Goal: Task Accomplishment & Management: Complete application form

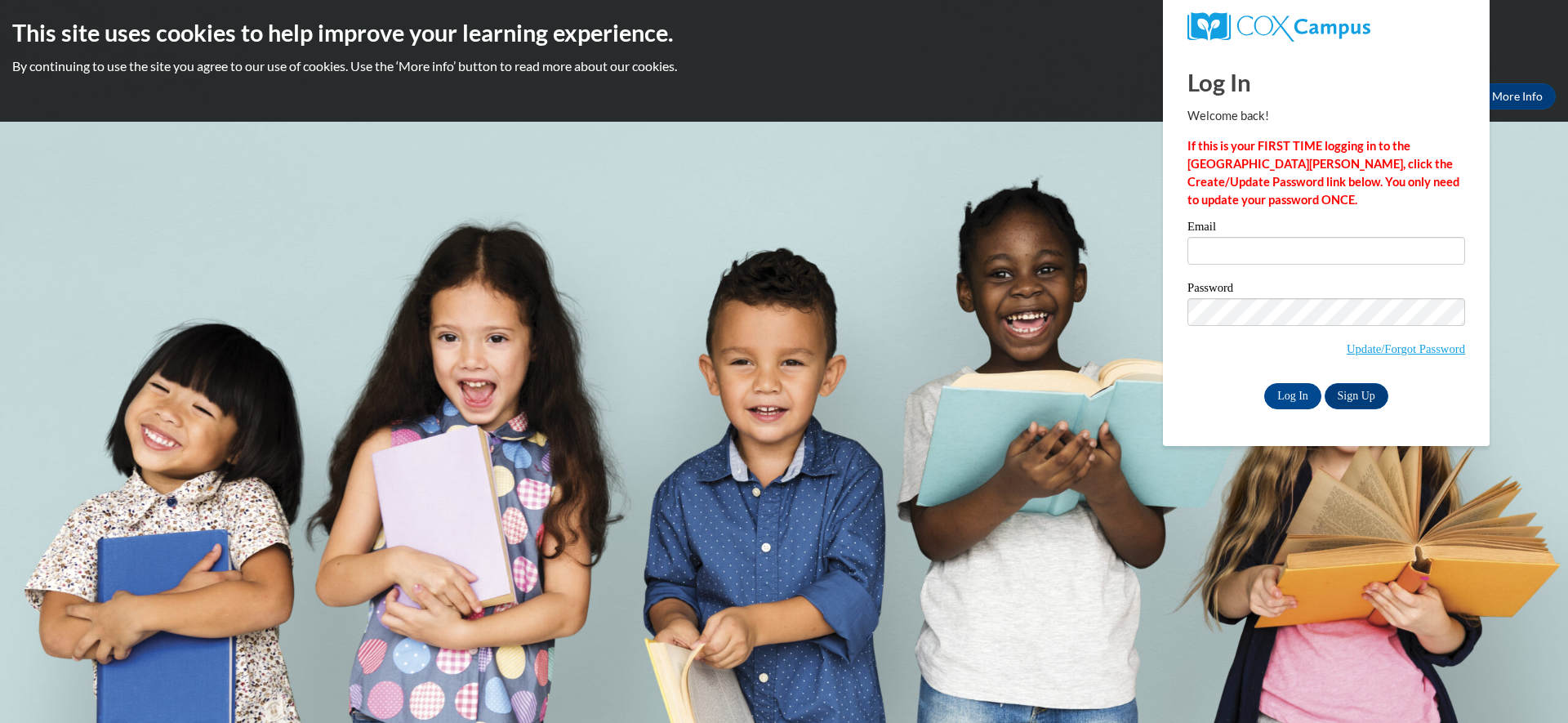
click at [1541, 266] on body "This site uses cookies to help improve your learning experience. By continuing …" at bounding box center [784, 361] width 1568 height 723
type input "[PERSON_NAME][EMAIL_ADDRESS][DOMAIN_NAME]"
click at [1288, 393] on input "Log In" at bounding box center [1293, 396] width 57 height 27
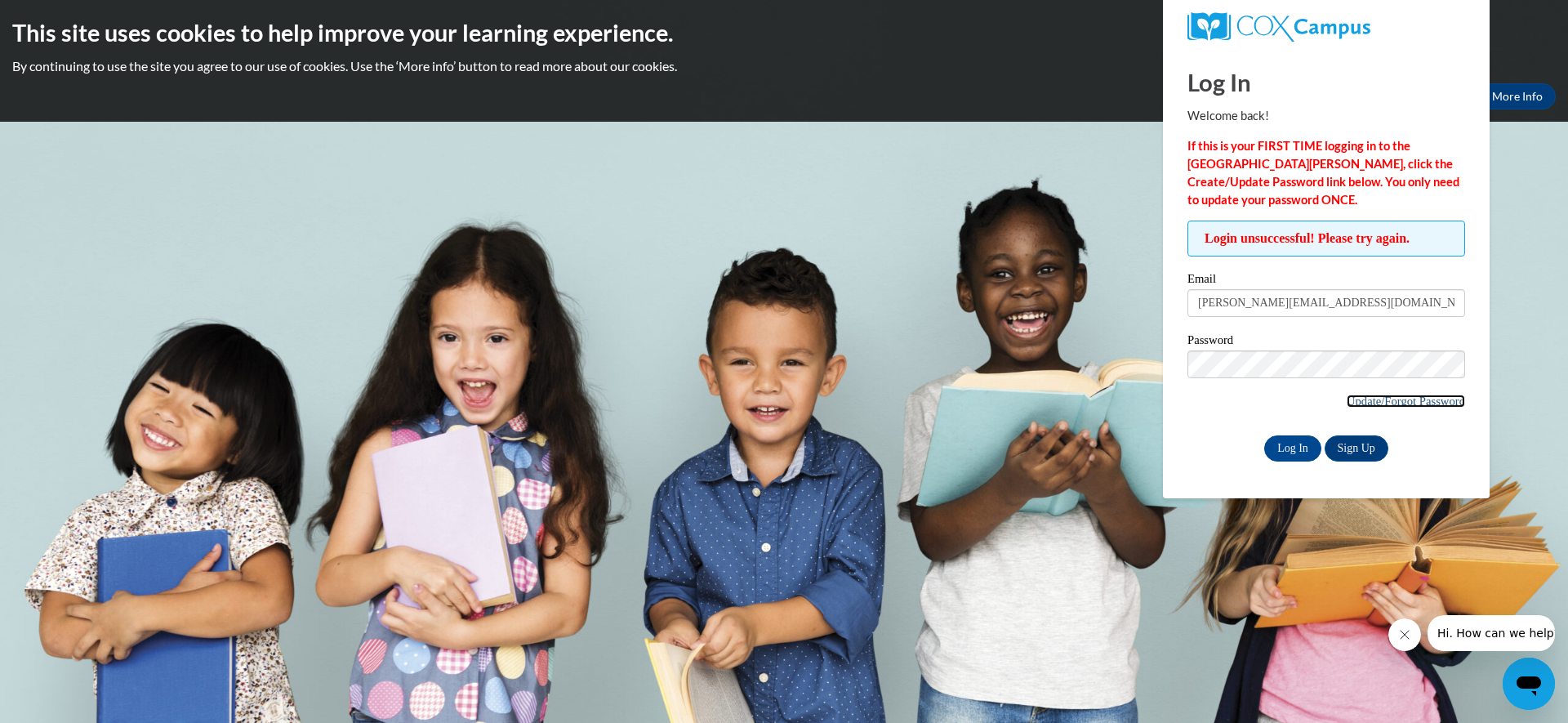
click at [1357, 399] on link "Update/Forgot Password" at bounding box center [1406, 400] width 118 height 13
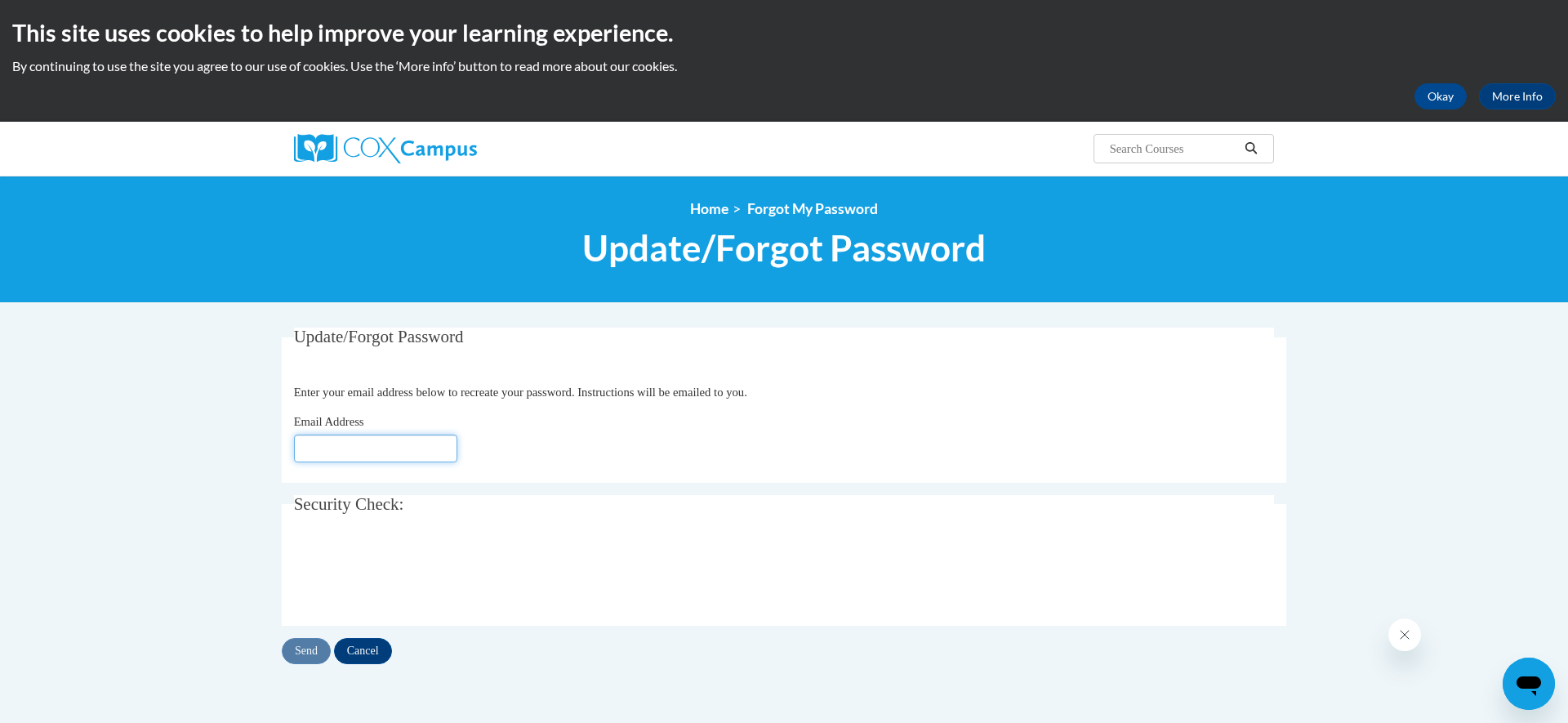
click at [402, 446] on input "Email Address" at bounding box center [376, 449] width 163 height 28
type input "c.pyck@ymcadekalb.org"
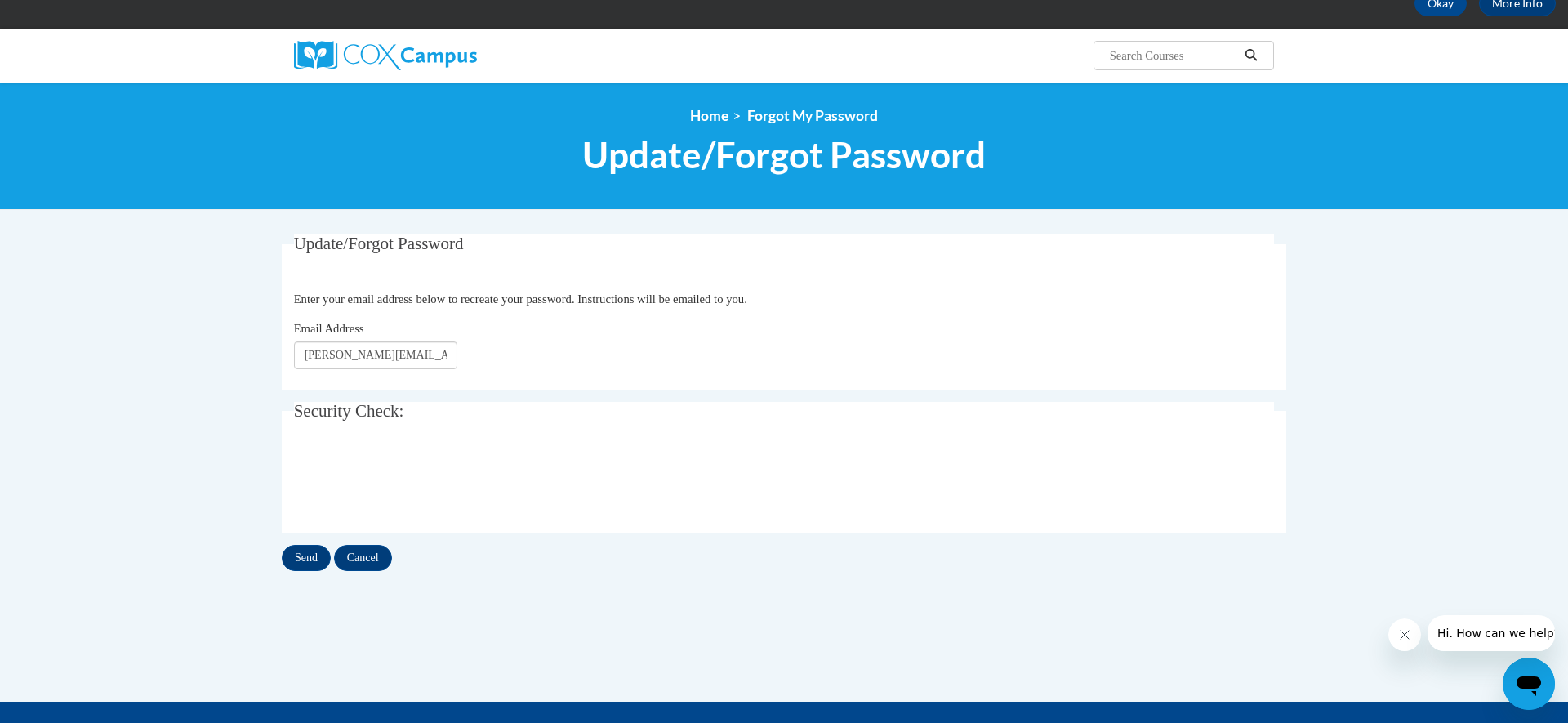
scroll to position [107, 0]
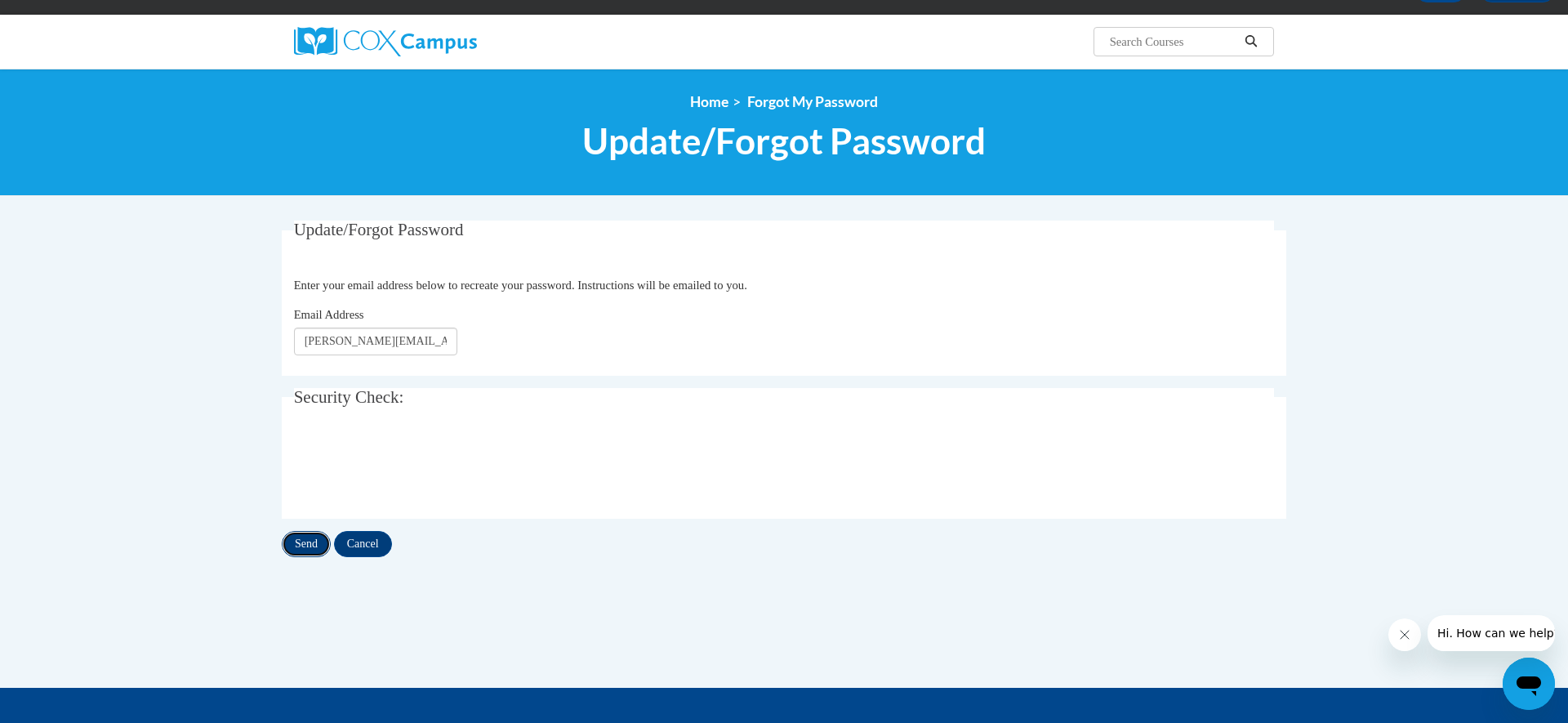
click at [306, 547] on input "Send" at bounding box center [307, 544] width 49 height 27
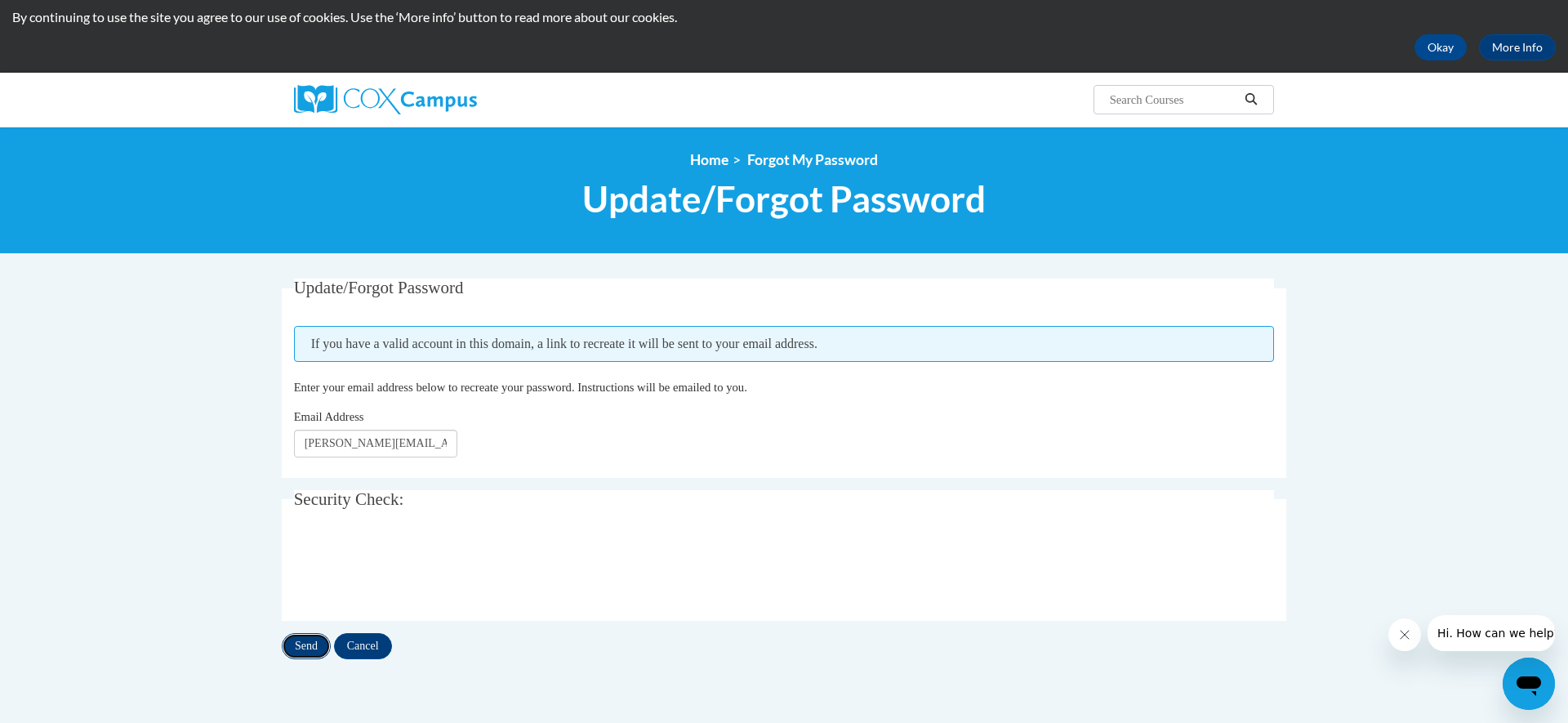
click at [306, 642] on input "Send" at bounding box center [307, 646] width 49 height 27
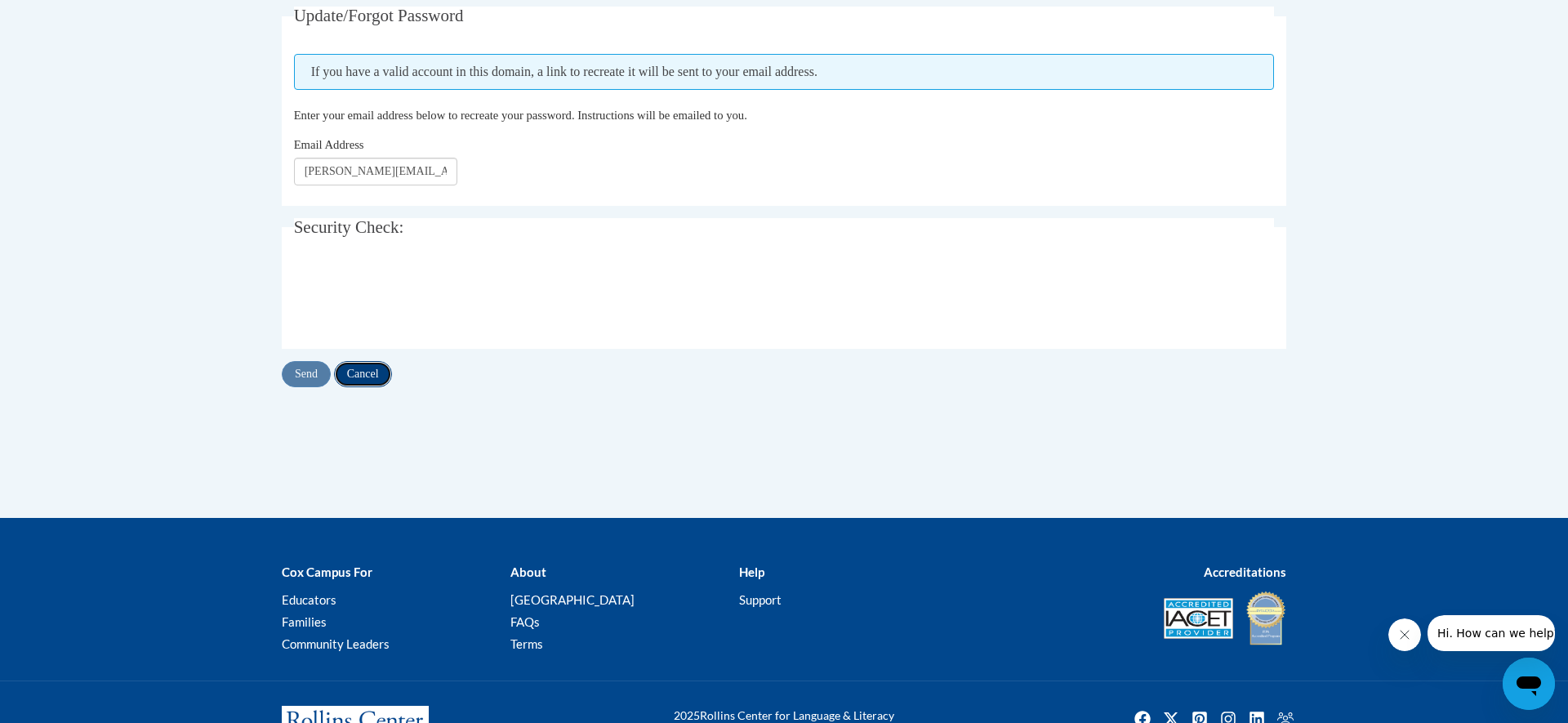
click at [385, 364] on input "Cancel" at bounding box center [363, 374] width 58 height 27
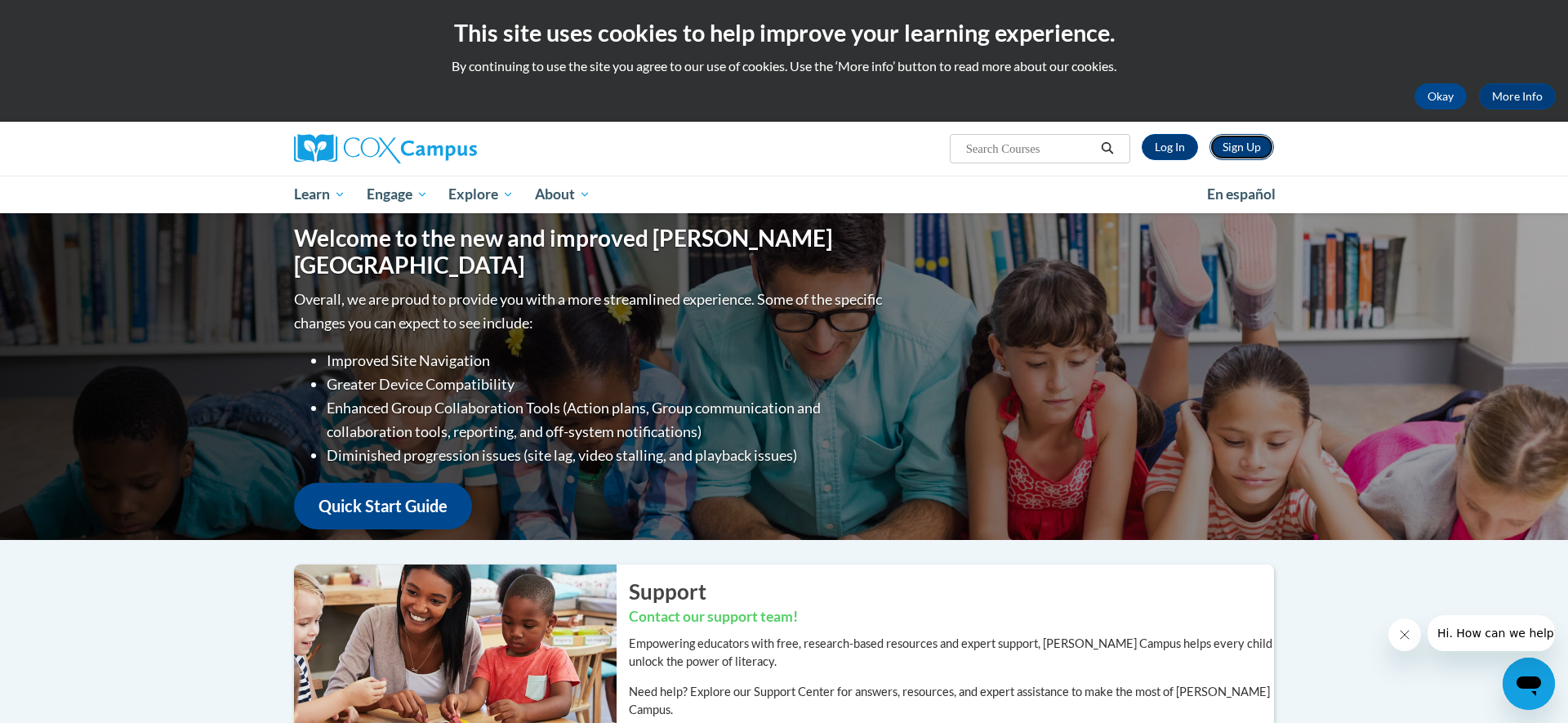
click at [1250, 145] on link "Sign Up" at bounding box center [1242, 147] width 65 height 27
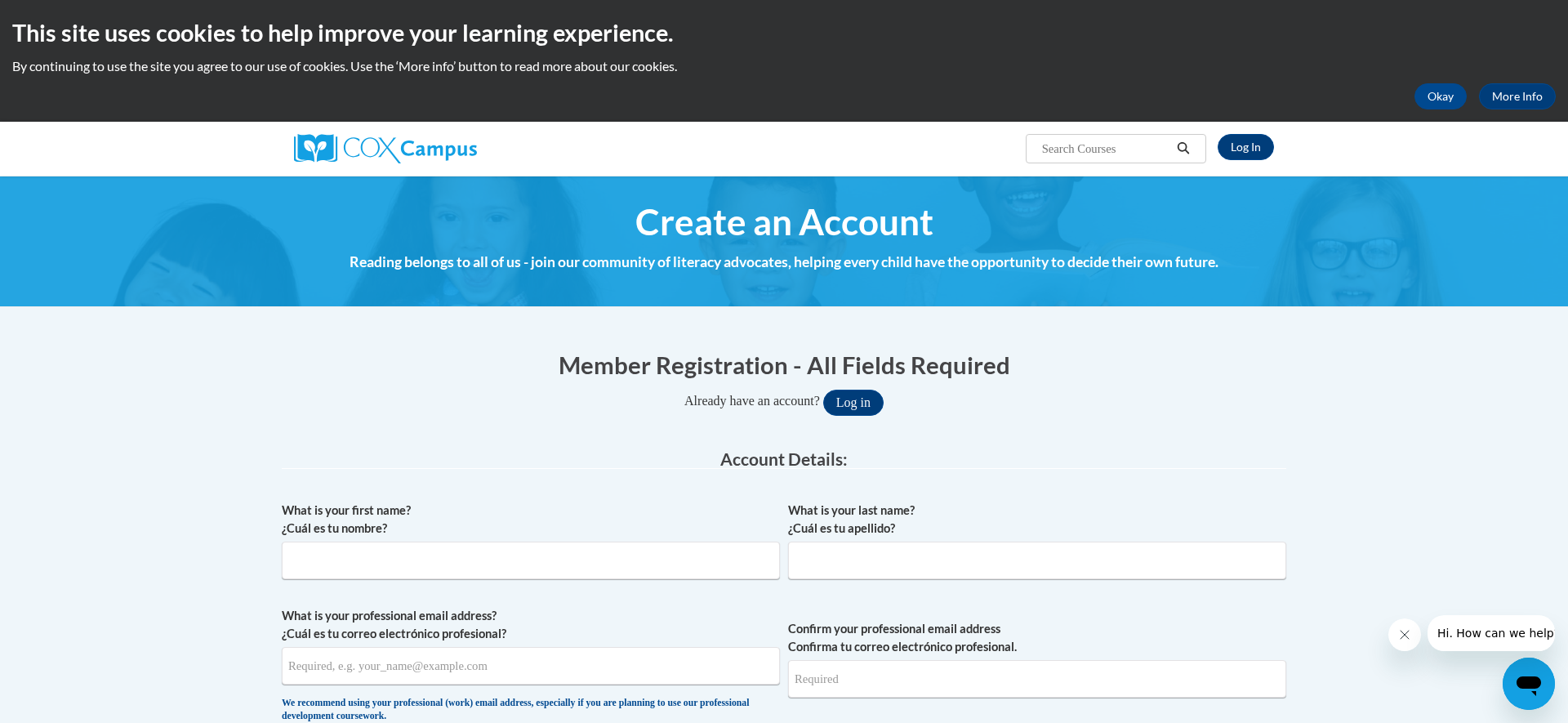
click at [675, 464] on legend "Account Details:" at bounding box center [784, 459] width 1005 height 19
click at [473, 550] on input "What is your first name? ¿Cuál es tu nombre?" at bounding box center [531, 561] width 498 height 37
type input "connie"
click at [890, 568] on input "What is your last name? ¿Cuál es tu apellido?" at bounding box center [1036, 561] width 498 height 37
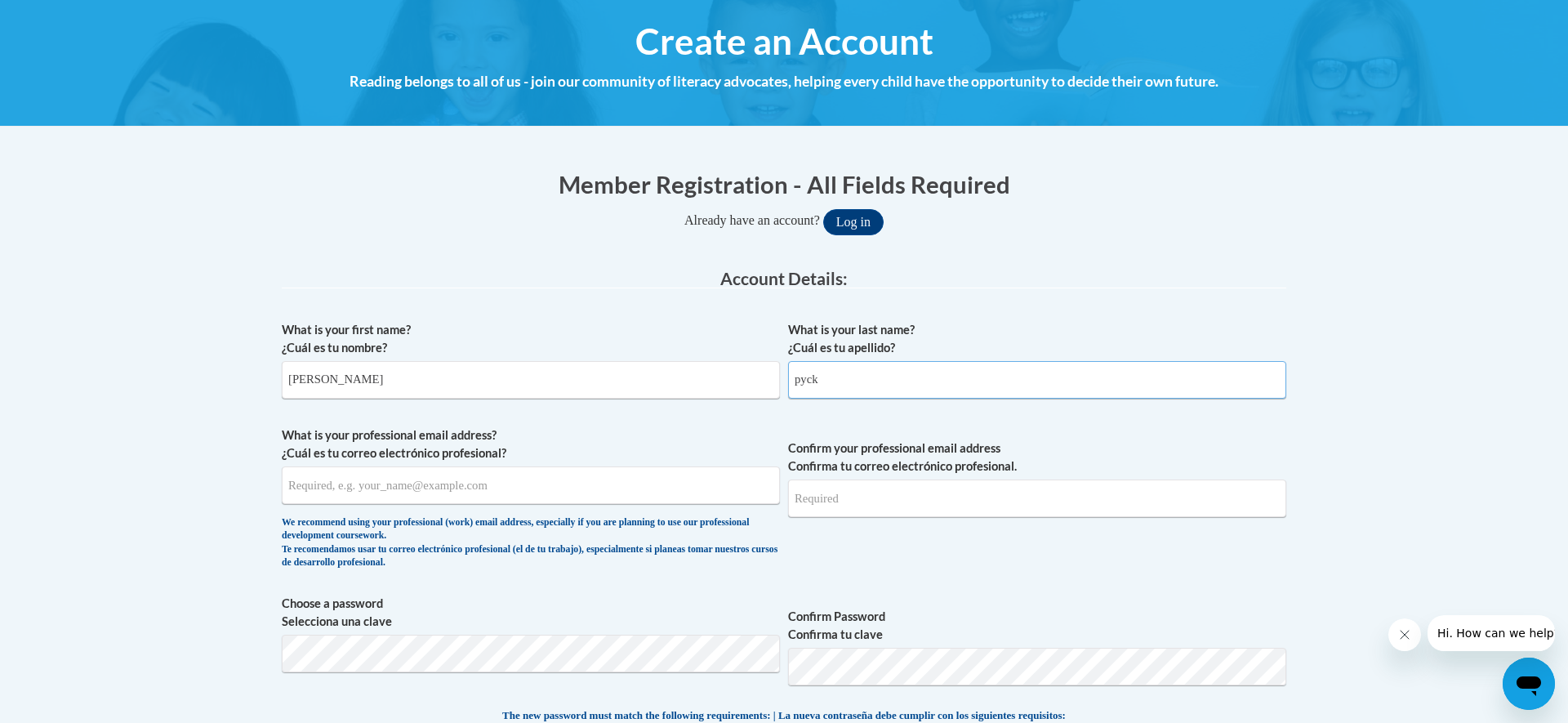
scroll to position [181, 0]
type input "pyck"
click at [522, 493] on input "What is your professional email address? ¿Cuál es tu correo electrónico profesi…" at bounding box center [531, 484] width 498 height 37
type input "c.pyck@ymcadekalb.org"
click at [979, 491] on input "Confirm your professional email address Confirma tu correo electrónico profesio…" at bounding box center [1036, 498] width 498 height 37
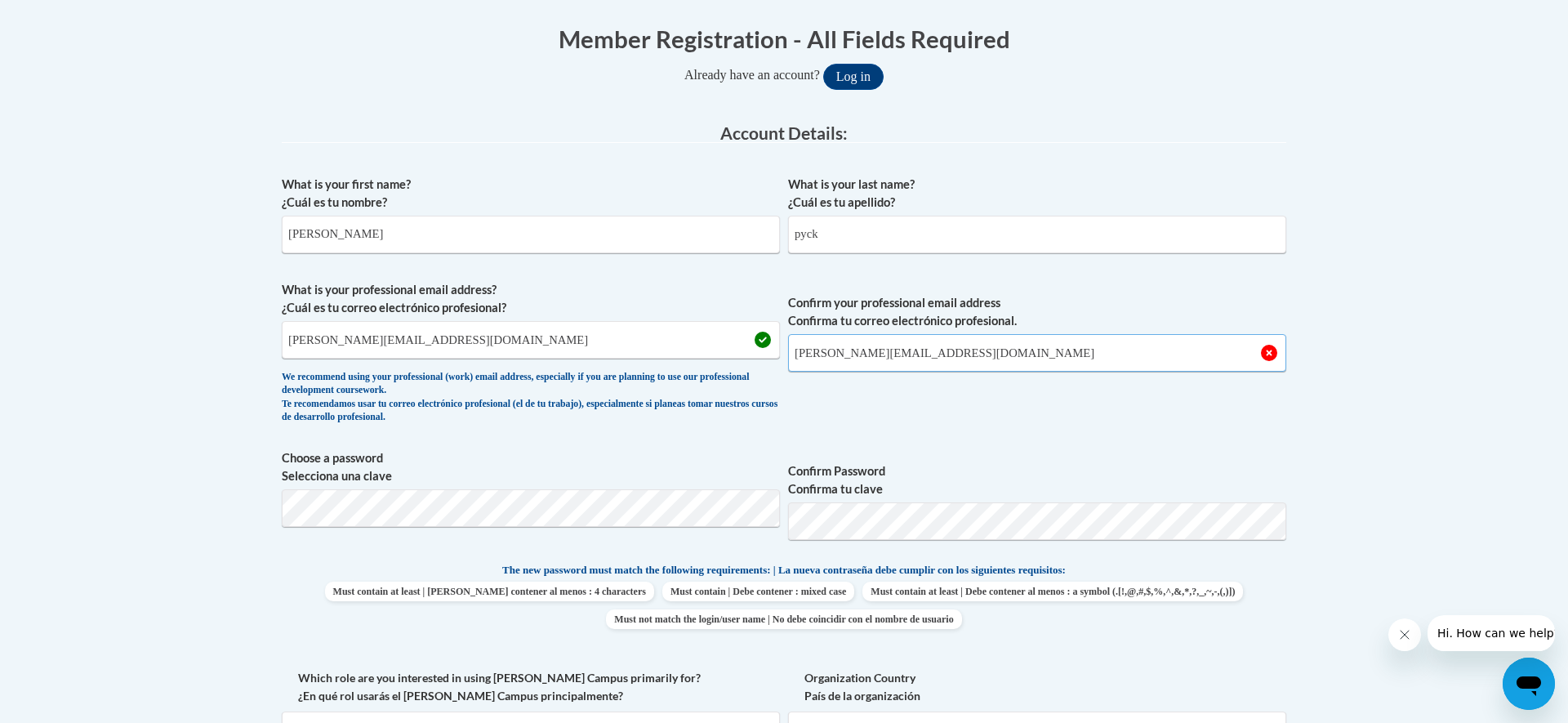
scroll to position [328, 0]
type input "c.pyck@ymcadekalb.org"
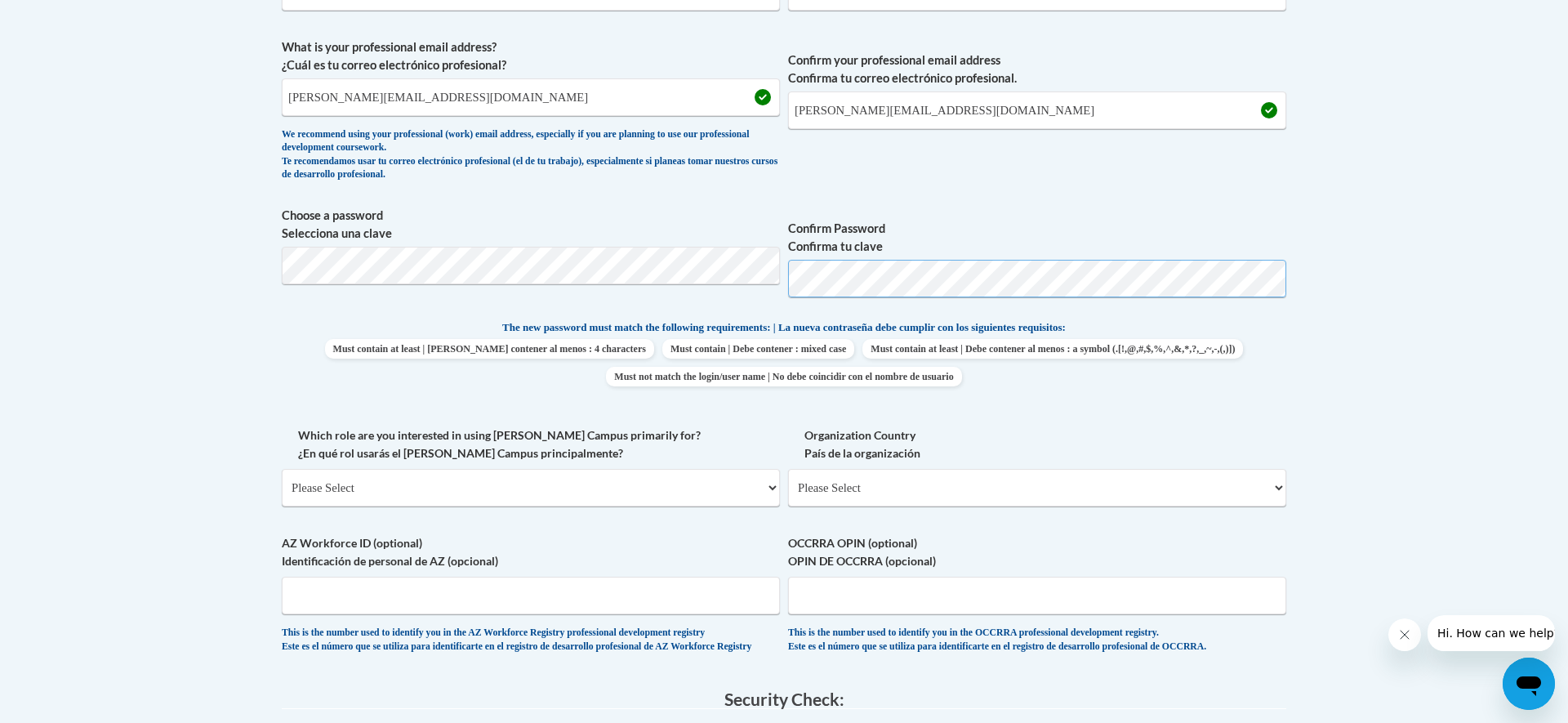
scroll to position [574, 0]
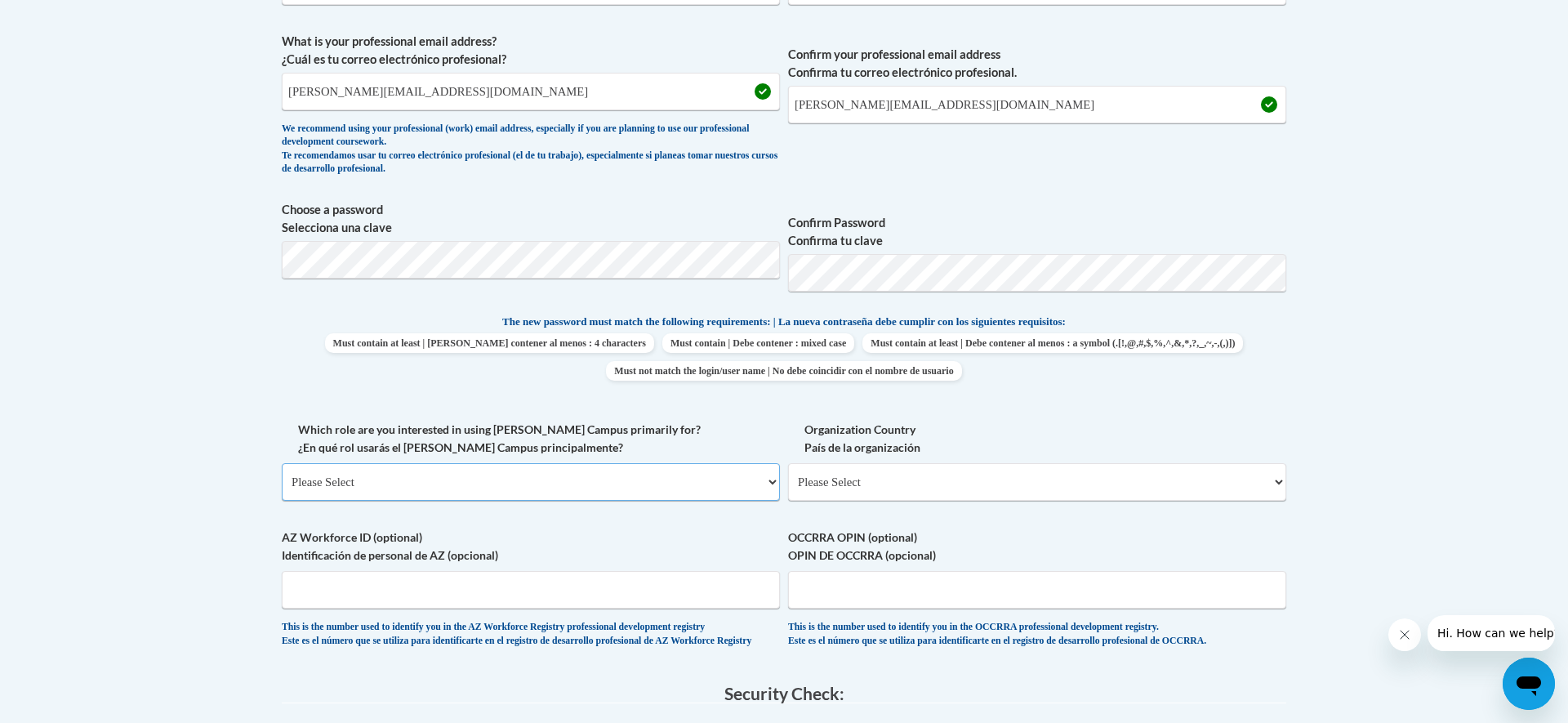
click at [477, 484] on select "Please Select College/University | Colegio/Universidad Community/Nonprofit Part…" at bounding box center [531, 482] width 498 height 37
select select "fbf2d438-af2f-41f8-98f1-81c410e29de3"
click at [282, 463] on select "Please Select College/University | Colegio/Universidad Community/Nonprofit Part…" at bounding box center [531, 482] width 498 height 37
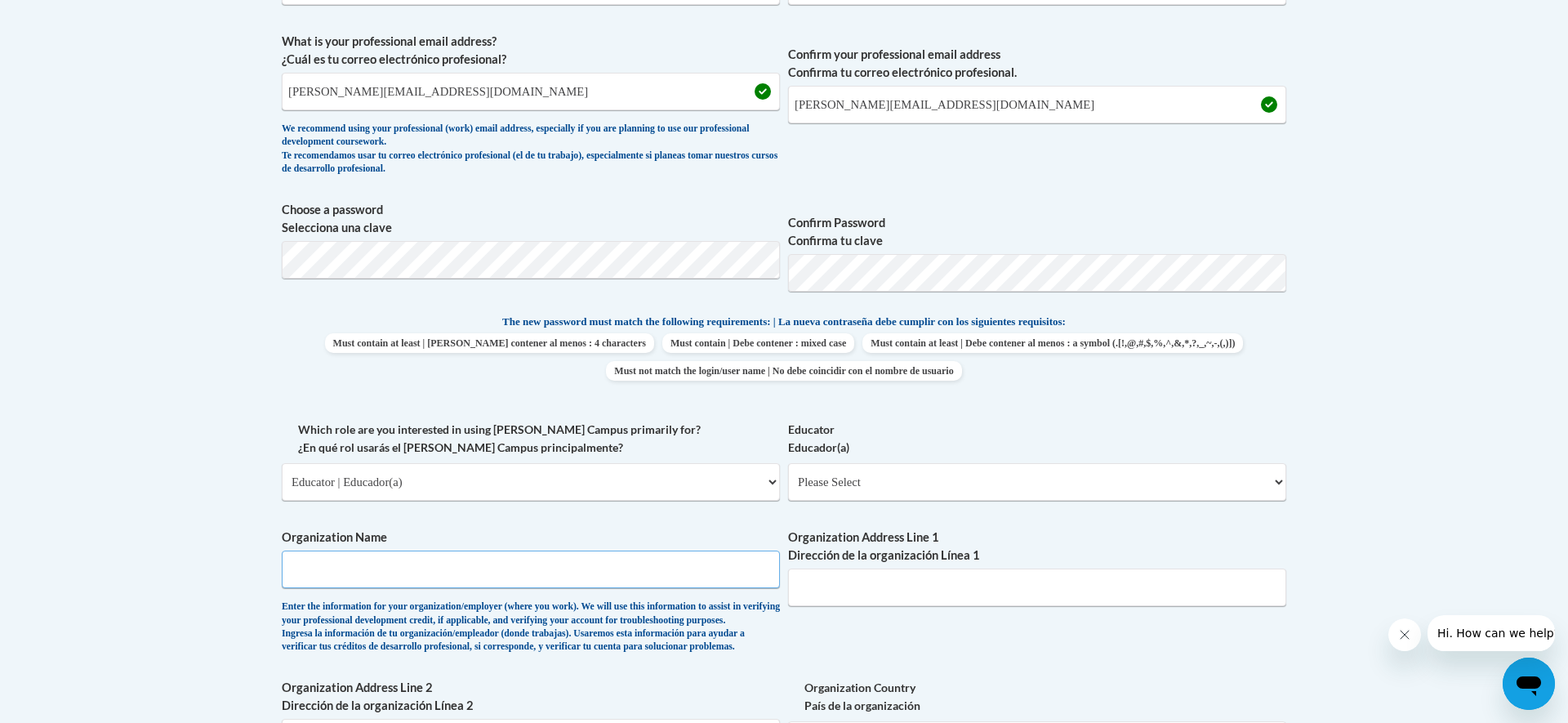
click at [464, 563] on input "Organization Name" at bounding box center [531, 570] width 498 height 37
type input "ymca"
type input "YMCA school age child care"
click at [890, 576] on input "Organization Address Line 1 Dirección de la organización Línea 1" at bounding box center [1036, 587] width 498 height 37
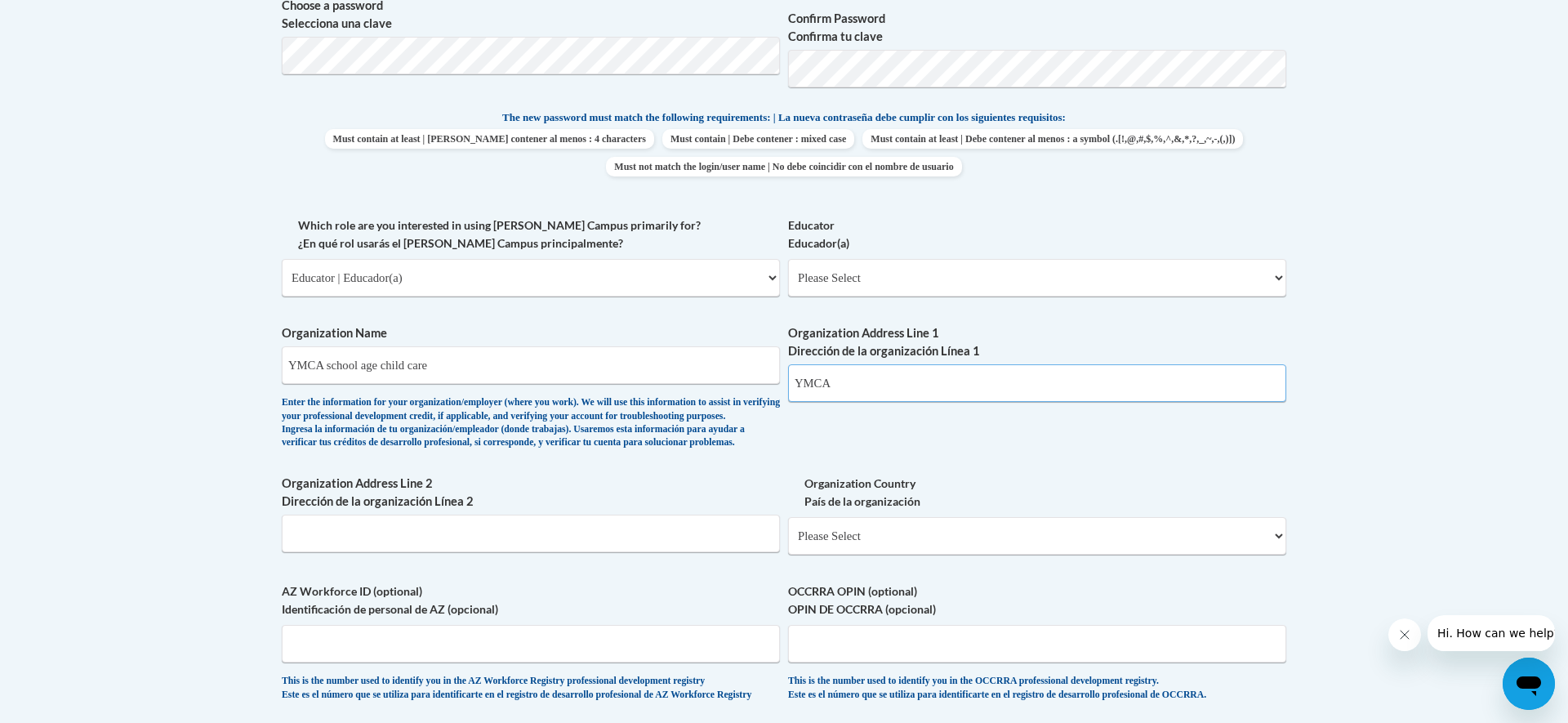
scroll to position [826, 0]
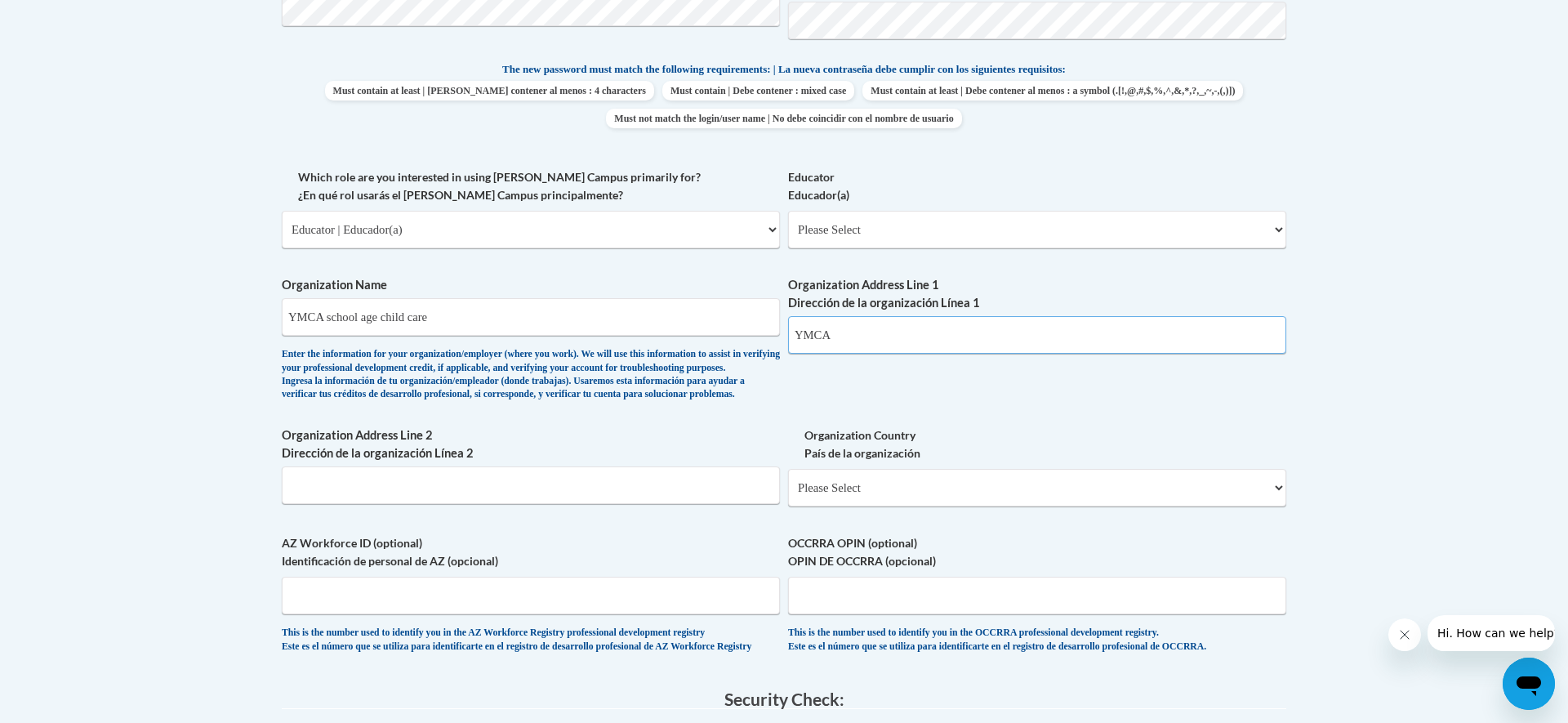
click at [860, 335] on input "YMCA" at bounding box center [1036, 334] width 498 height 37
type input "Y"
click at [460, 313] on input "YMCA school age child care" at bounding box center [531, 317] width 498 height 37
type input "YMCA"
click at [862, 323] on input "Organization Address Line 1 Dirección de la organización Línea 1" at bounding box center [1036, 334] width 498 height 37
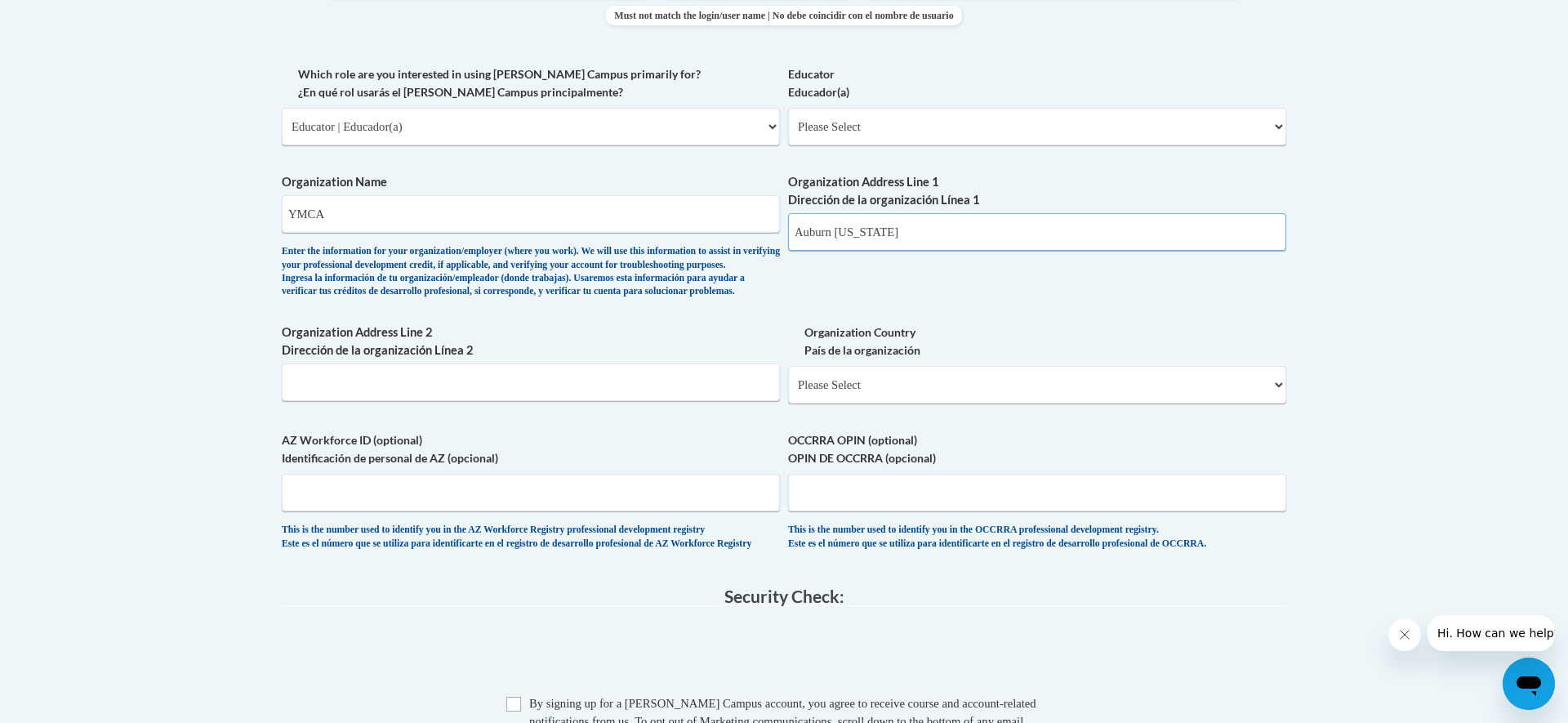
scroll to position [951, 0]
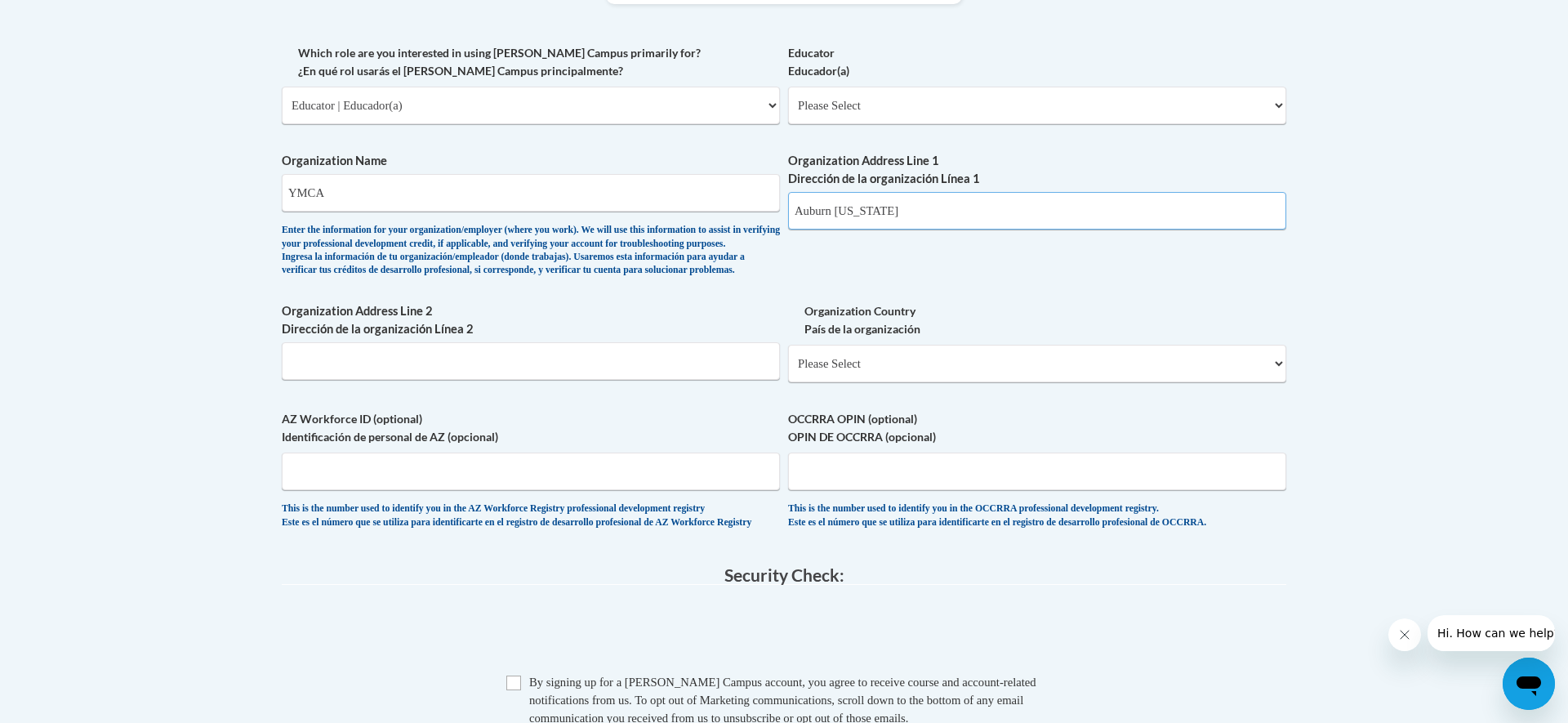
type input "Auburn Indiana"
click at [937, 383] on select "Please Select United States | Estados Unidos Outside of the United States | Fue…" at bounding box center [1036, 363] width 498 height 37
select select "ad49bcad-a171-4b2e-b99c-48b446064914"
click at [787, 371] on select "Please Select United States | Estados Unidos Outside of the United States | Fue…" at bounding box center [1036, 363] width 498 height 37
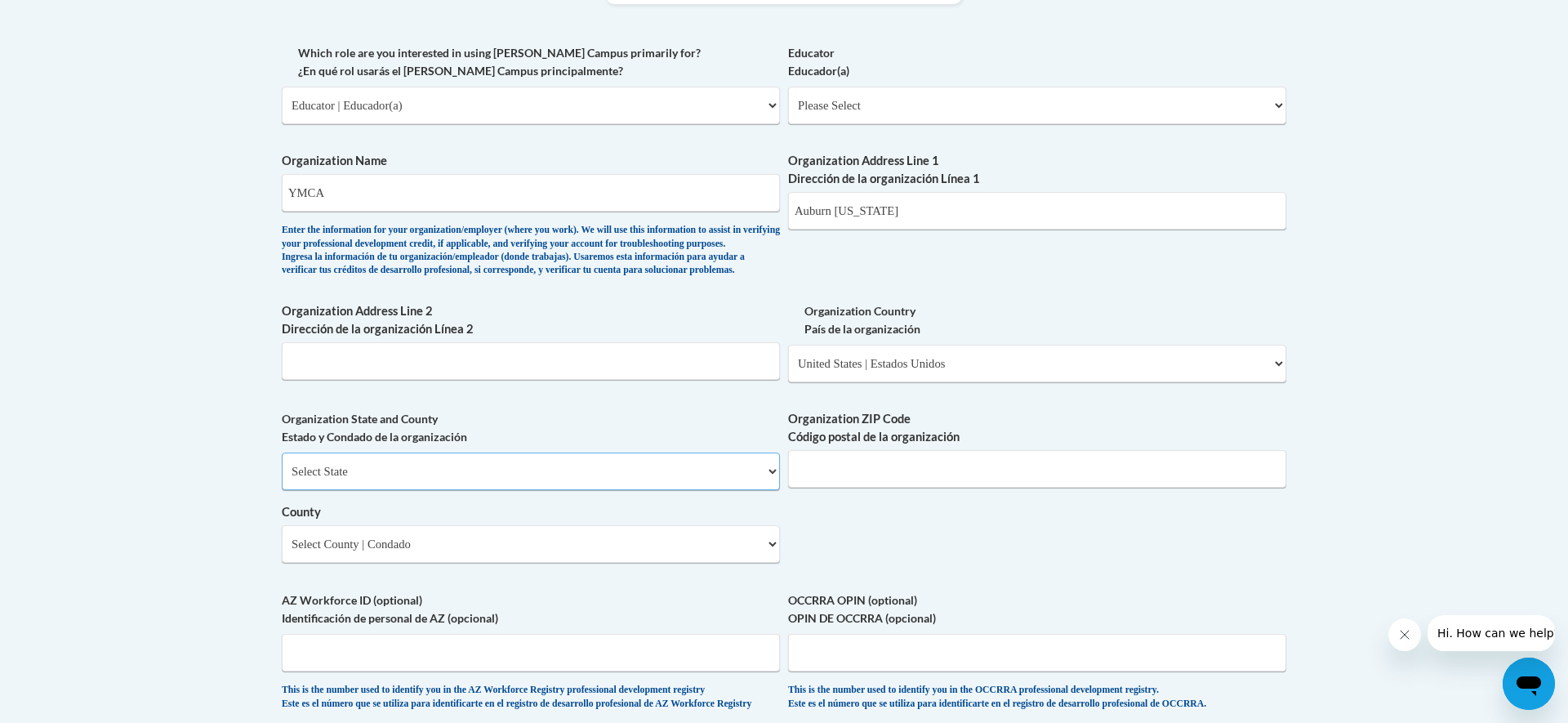
click at [497, 490] on select "Select State Alabama Alaska Arizona Arkansas California Colorado Connecticut De…" at bounding box center [531, 471] width 498 height 37
select select "Indiana"
click at [282, 480] on select "Select State Alabama Alaska Arizona Arkansas California Colorado Connecticut De…" at bounding box center [531, 471] width 498 height 37
click at [462, 563] on select "County" at bounding box center [531, 544] width 498 height 37
select select "DeKalb"
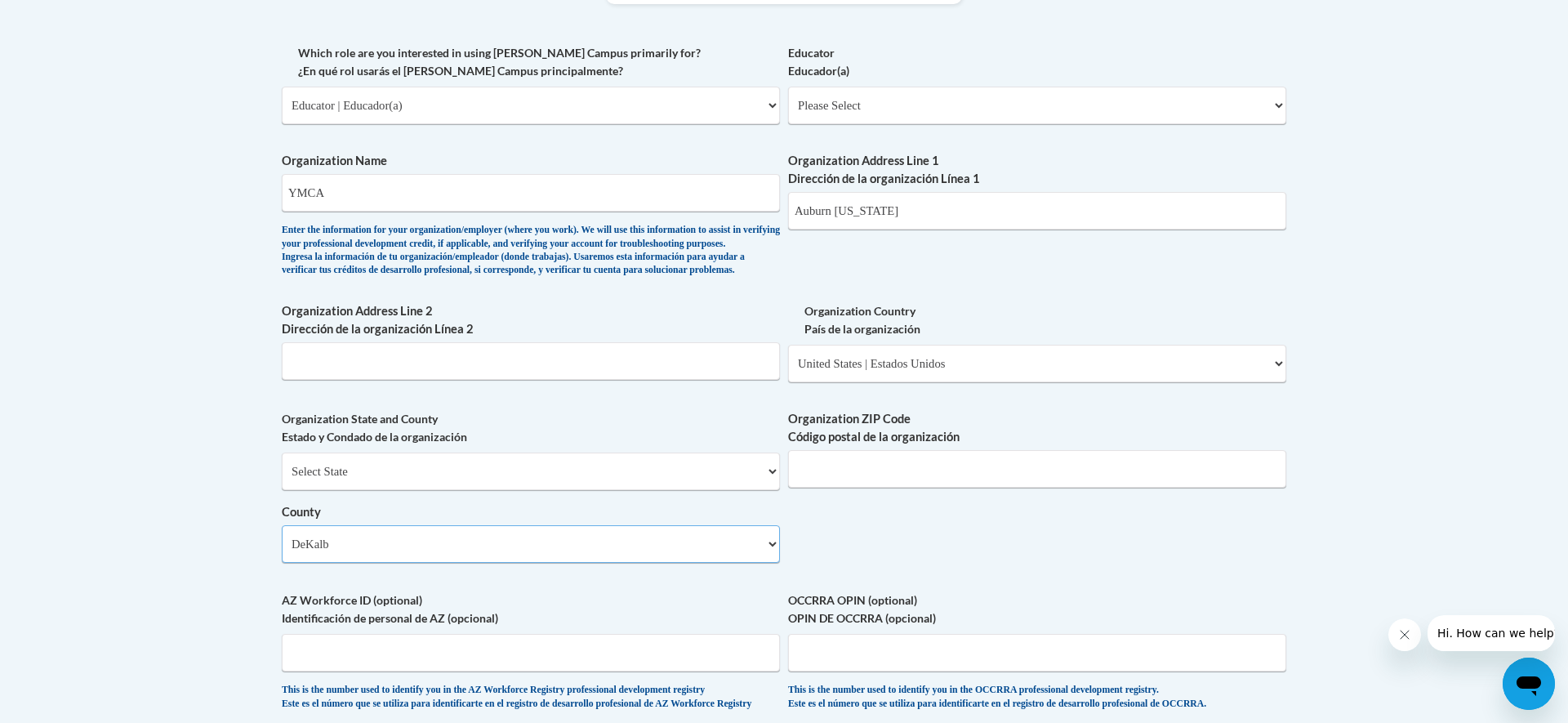
click at [282, 552] on select "Select County Adams Allen Bartholomew Benton Blackford Boone Brown Carroll Cass…" at bounding box center [531, 544] width 498 height 37
click at [957, 487] on input "Organization ZIP Code Código postal de la organización" at bounding box center [1036, 469] width 498 height 37
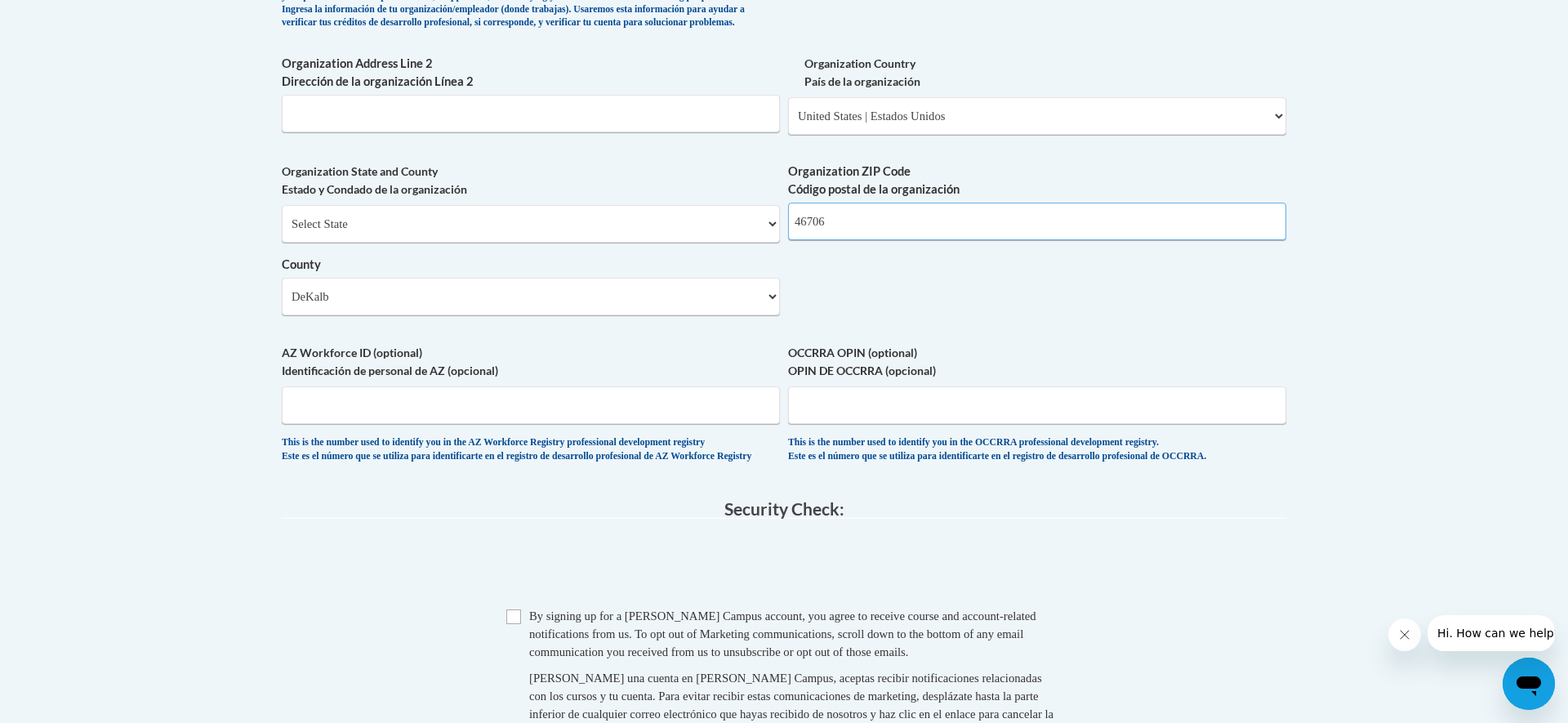
scroll to position [1225, 0]
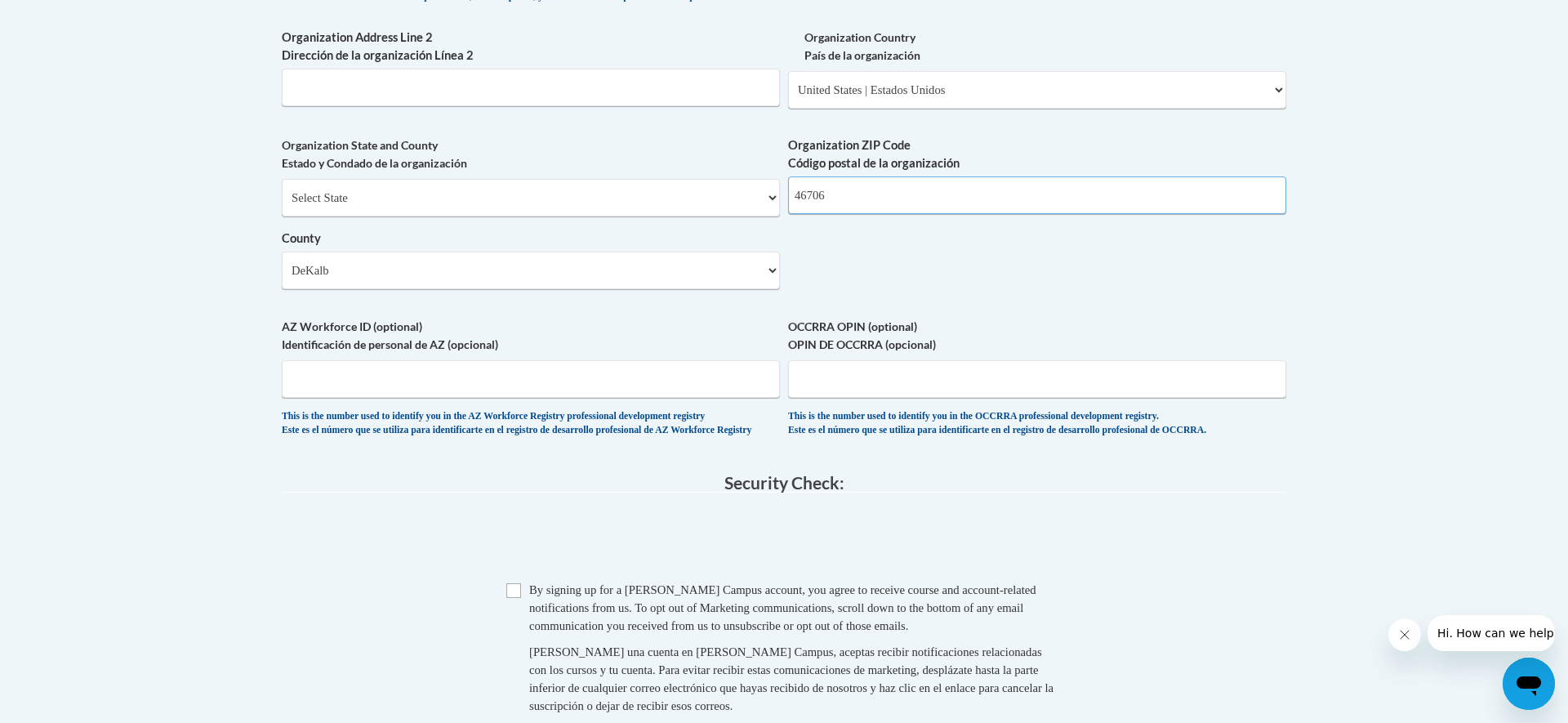
type input "46706"
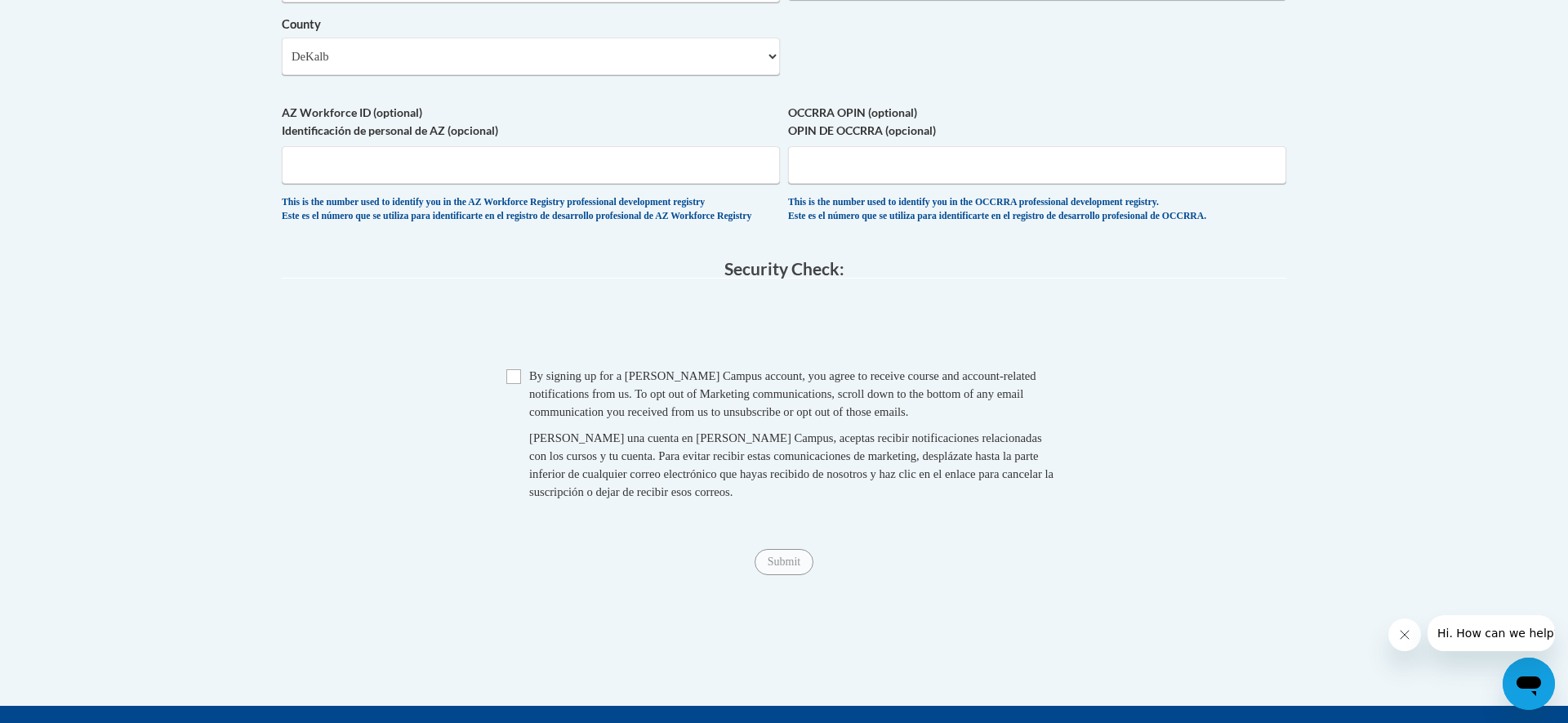
scroll to position [1441, 0]
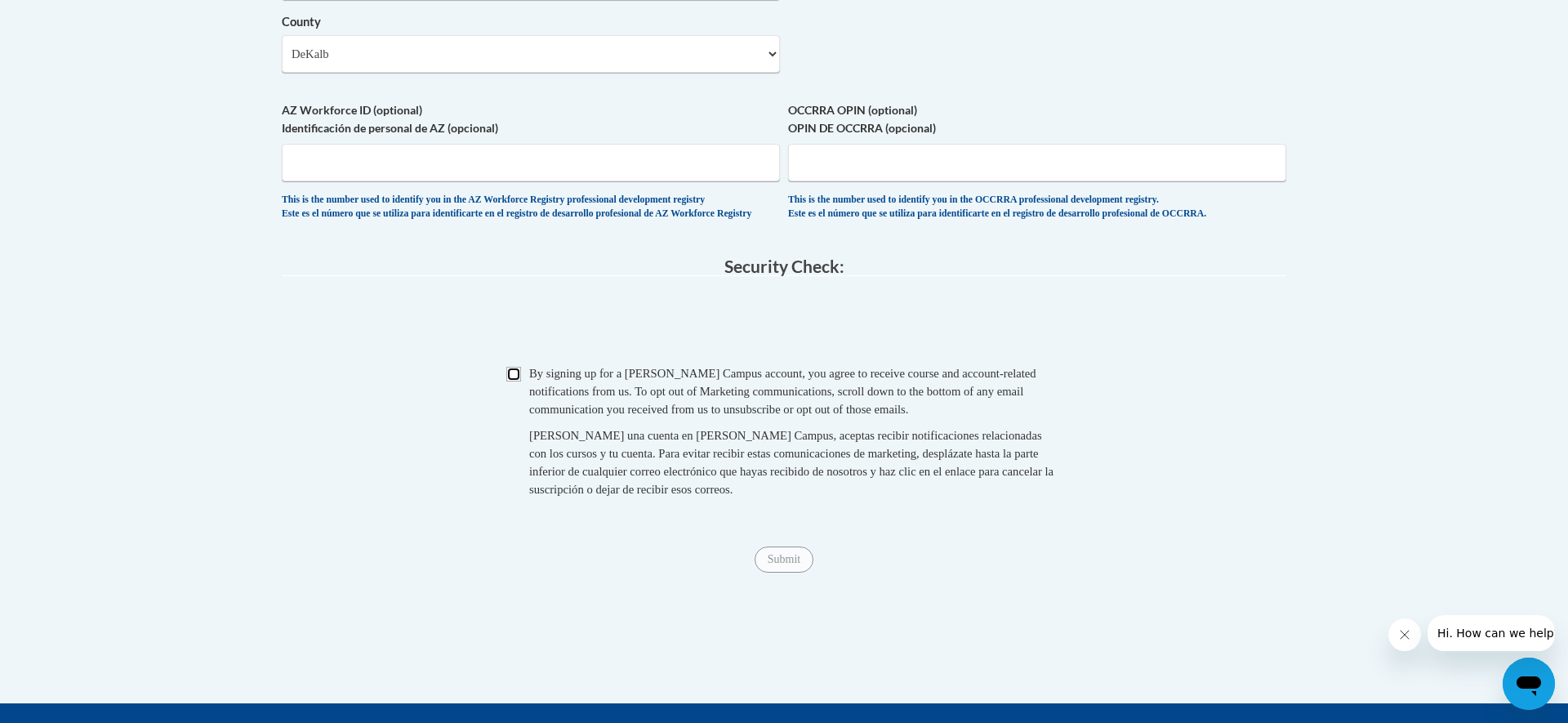
click at [513, 382] on input "Checkbox" at bounding box center [513, 374] width 15 height 15
checkbox input "true"
click at [782, 572] on input "Submit" at bounding box center [784, 560] width 59 height 27
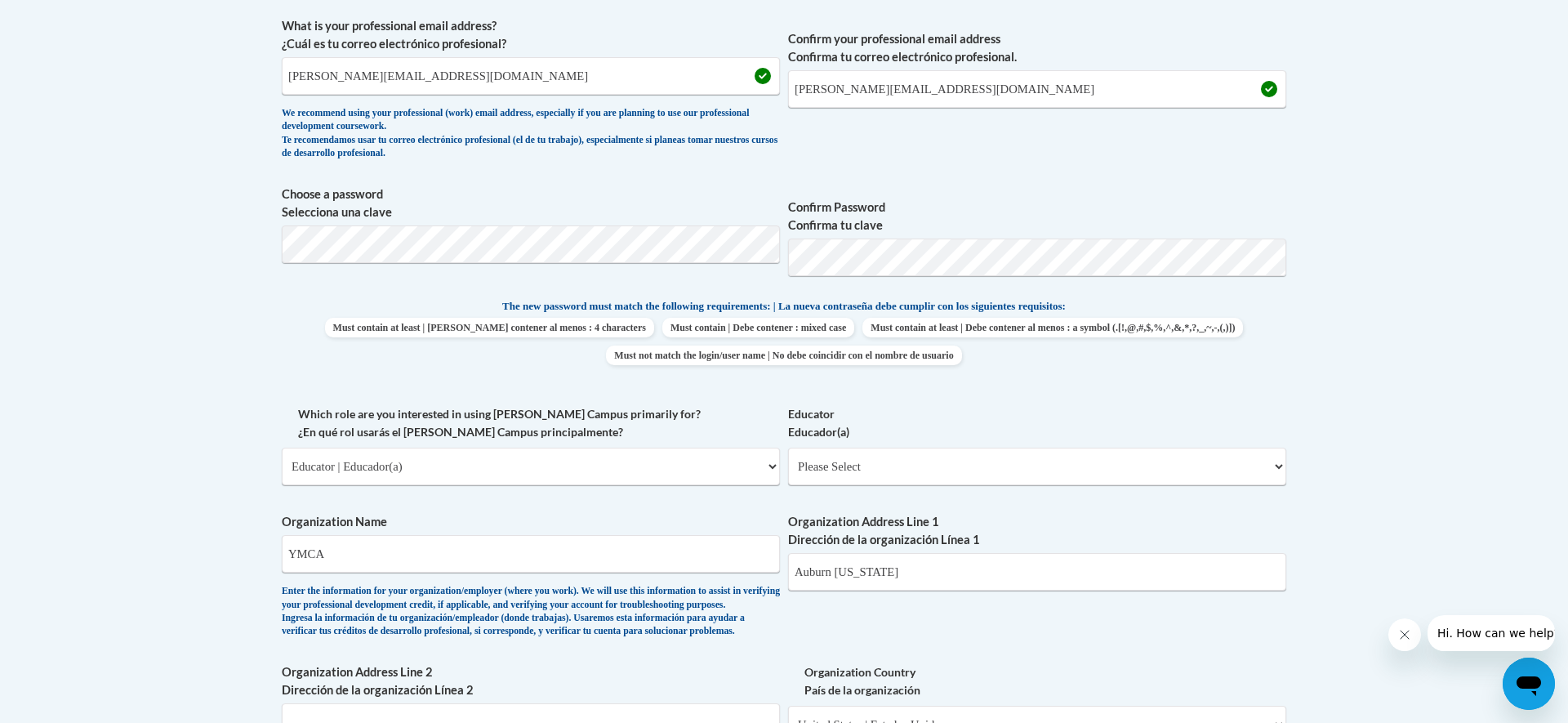
scroll to position [480, 0]
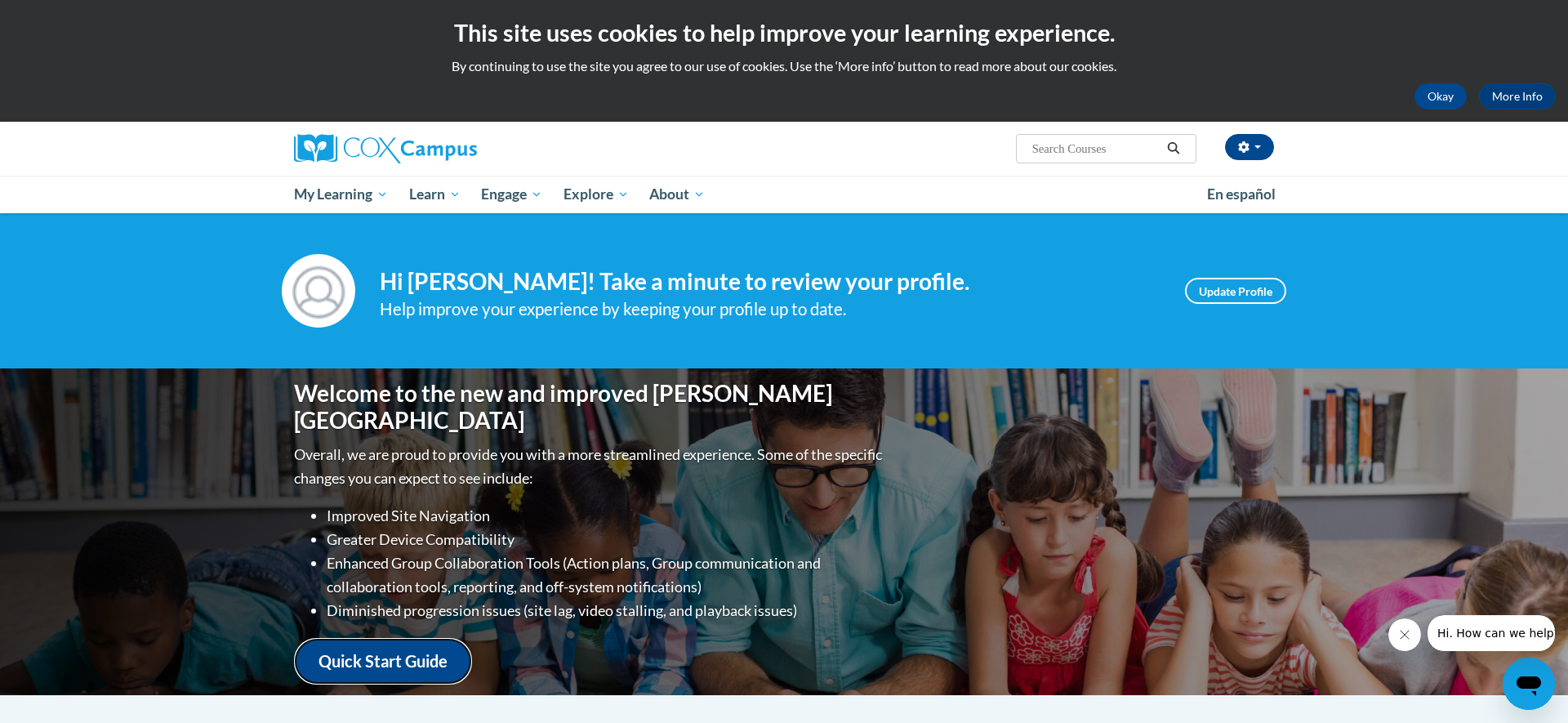
click at [395, 644] on link "Quick Start Guide" at bounding box center [382, 661] width 178 height 46
